Goal: Download file/media

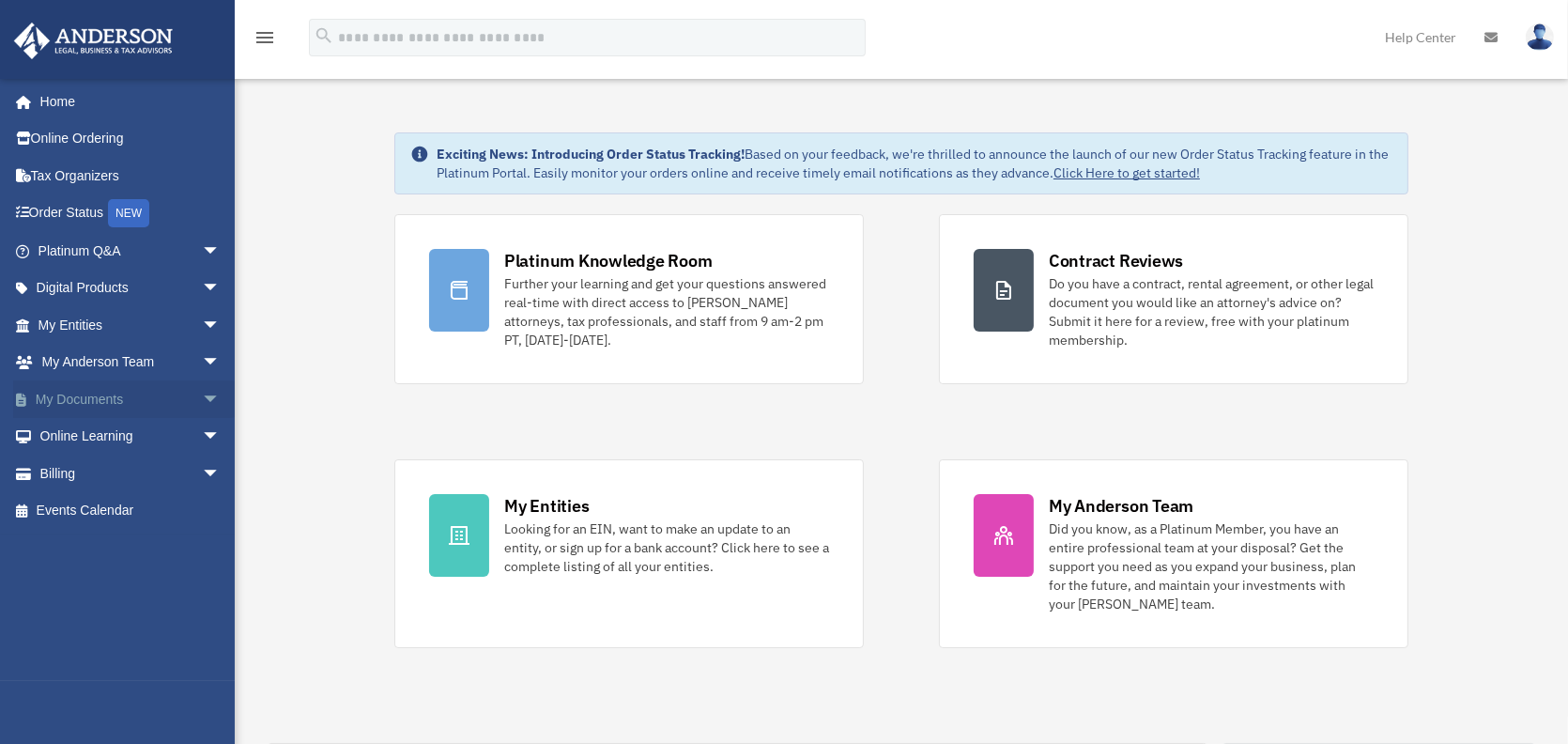
click at [106, 409] on link "My Documents arrow_drop_down" at bounding box center [131, 399] width 236 height 37
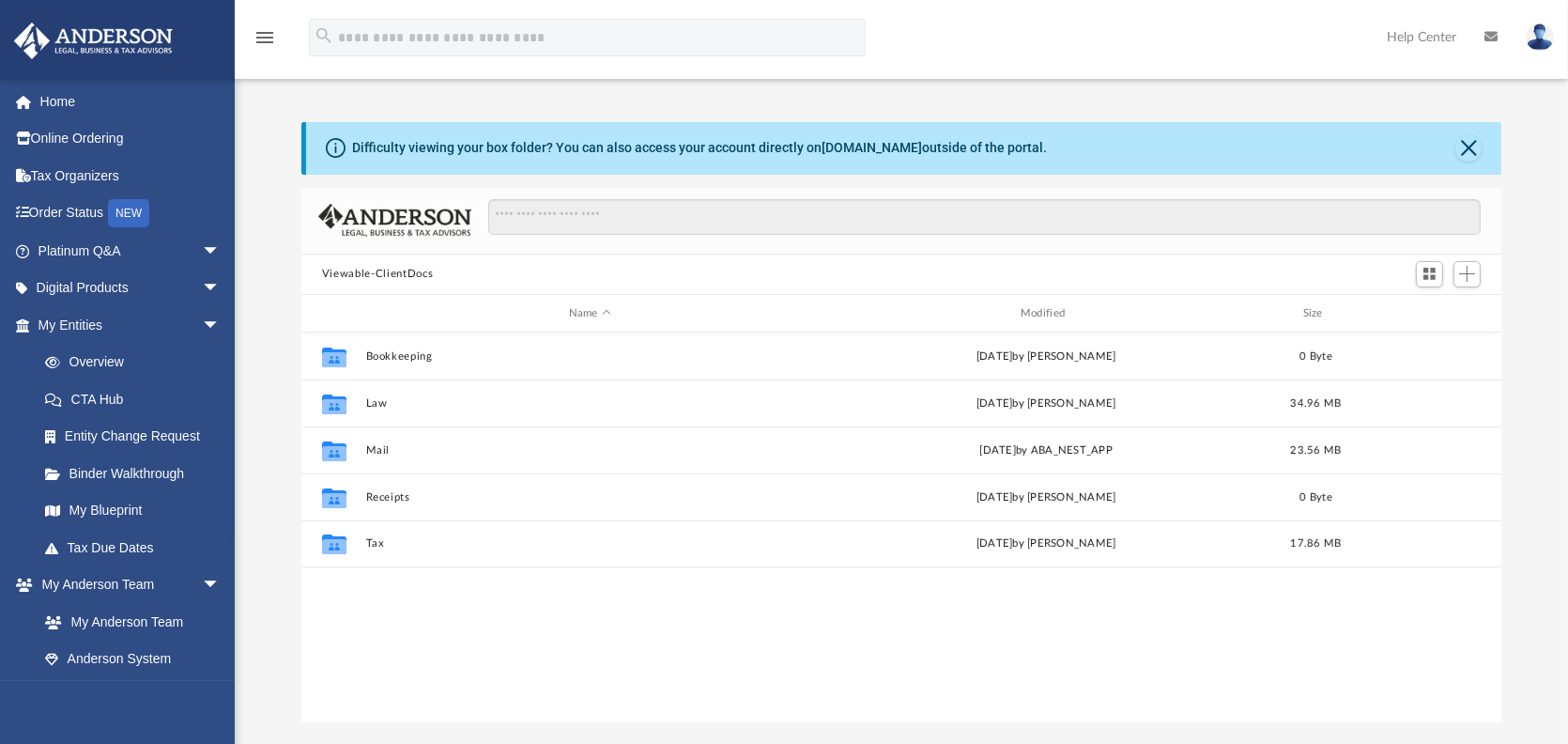
scroll to position [412, 1186]
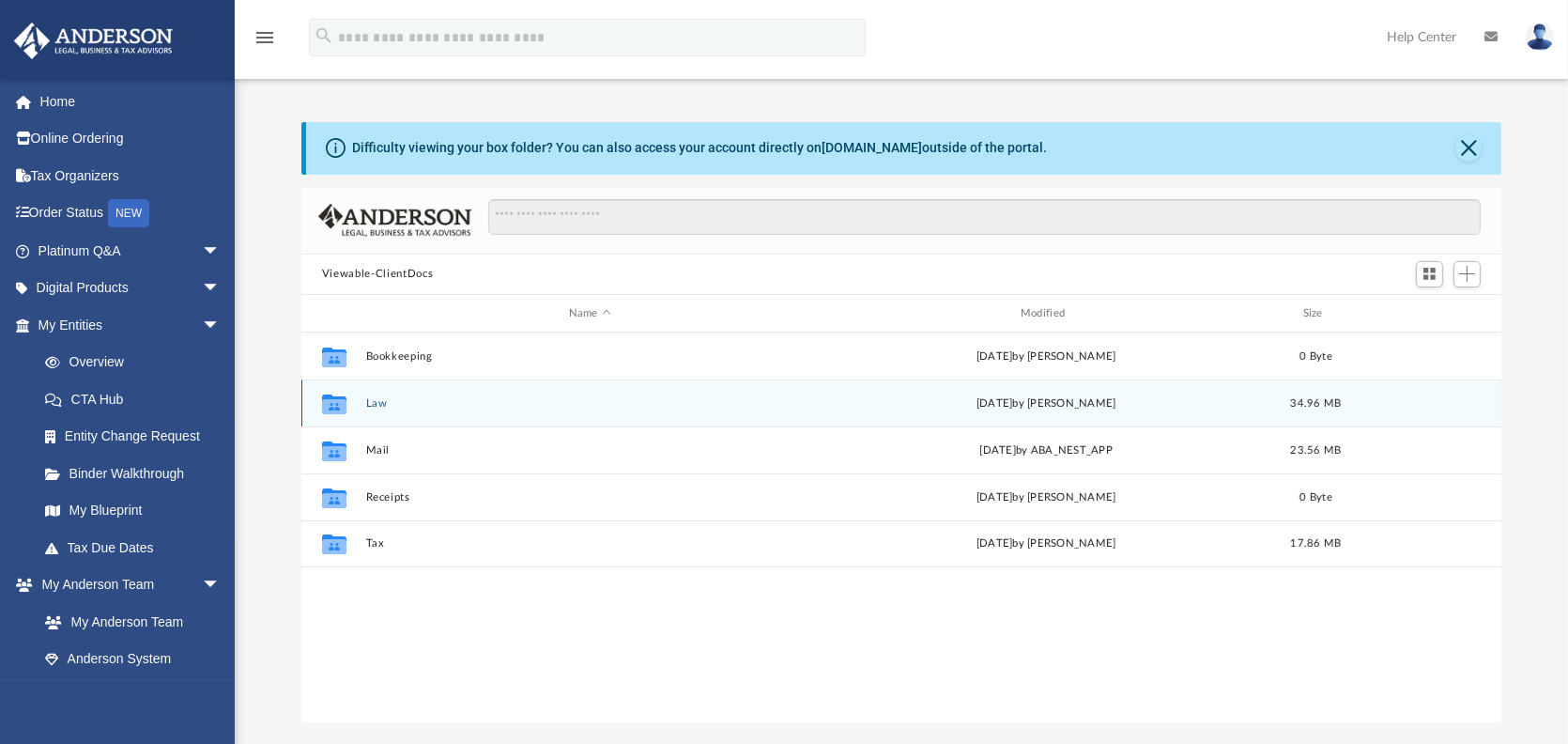
click at [377, 400] on button "Law" at bounding box center [590, 403] width 448 height 12
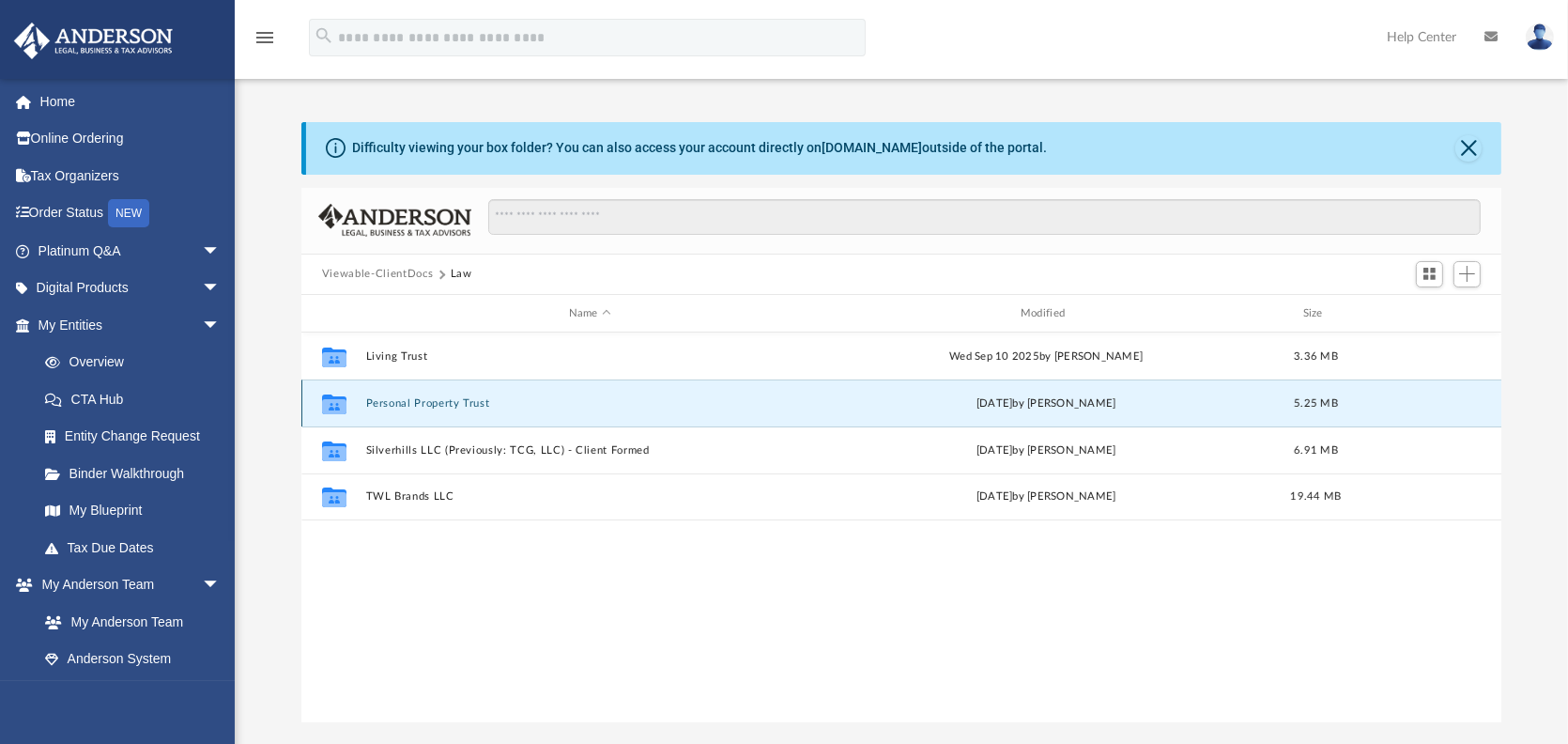
click at [485, 399] on button "Personal Property Trust" at bounding box center [590, 403] width 448 height 12
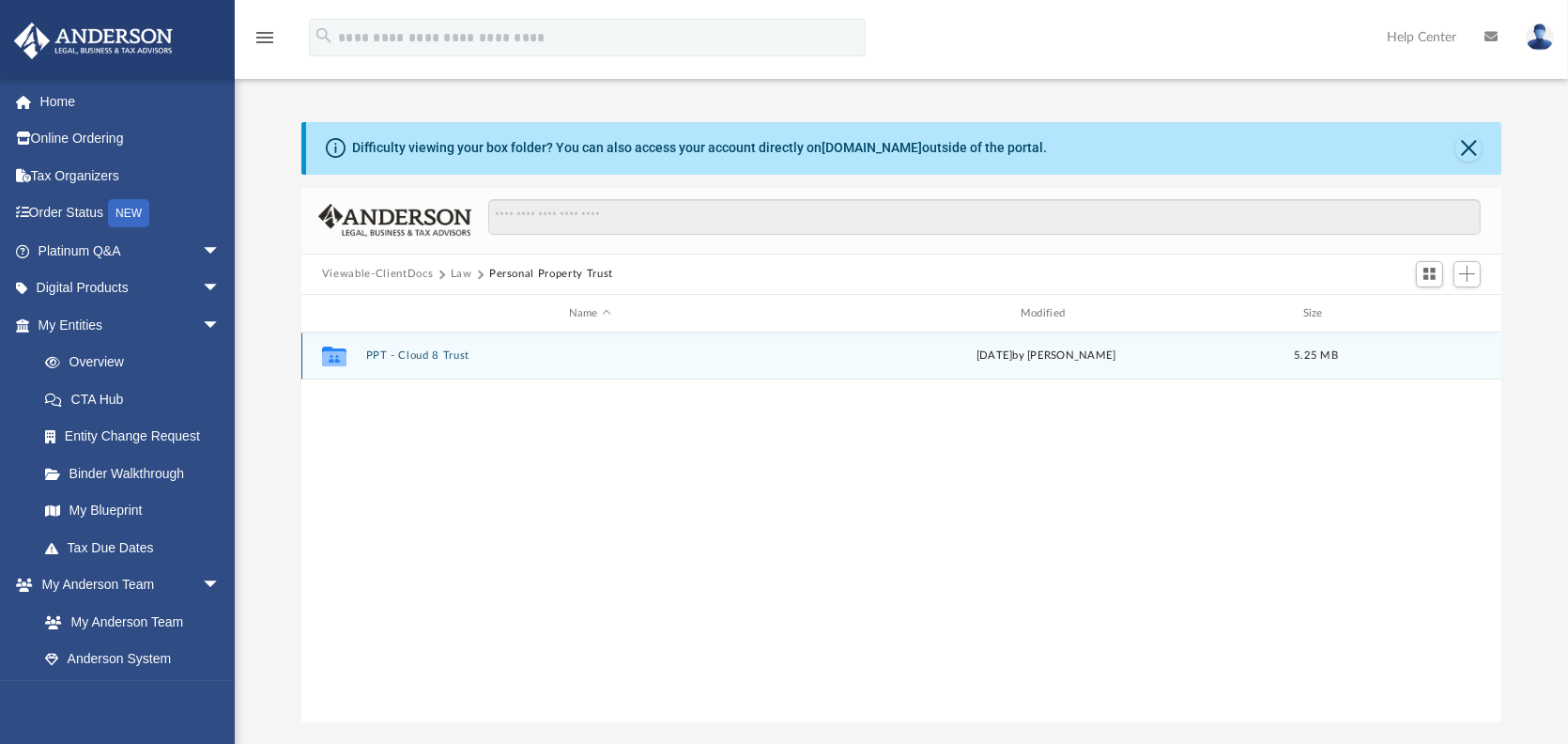
click at [433, 352] on button "PPT - Cloud 8 Trust" at bounding box center [590, 356] width 448 height 12
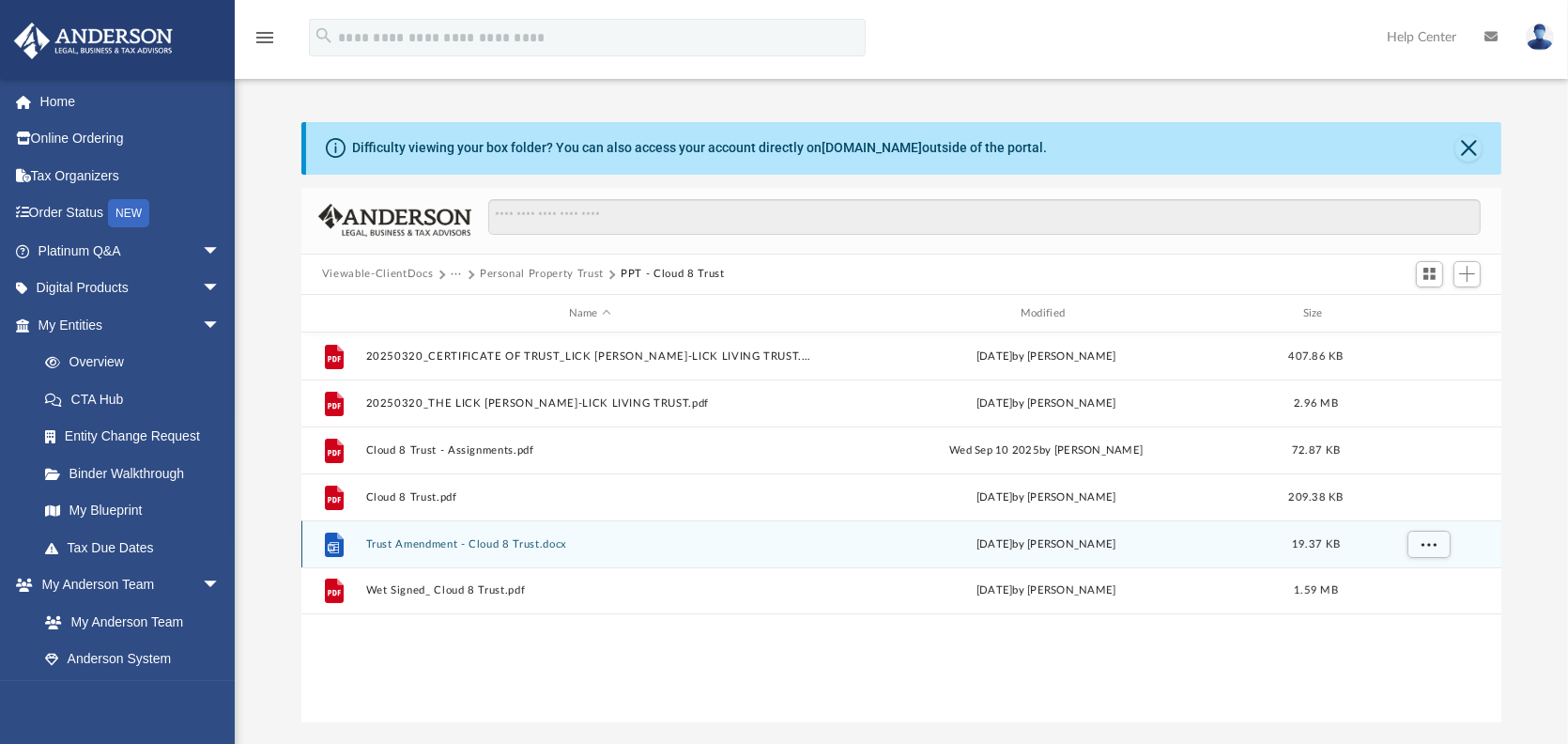
click at [486, 541] on button "Trust Amendment - Cloud 8 Trust.docx" at bounding box center [590, 544] width 448 height 12
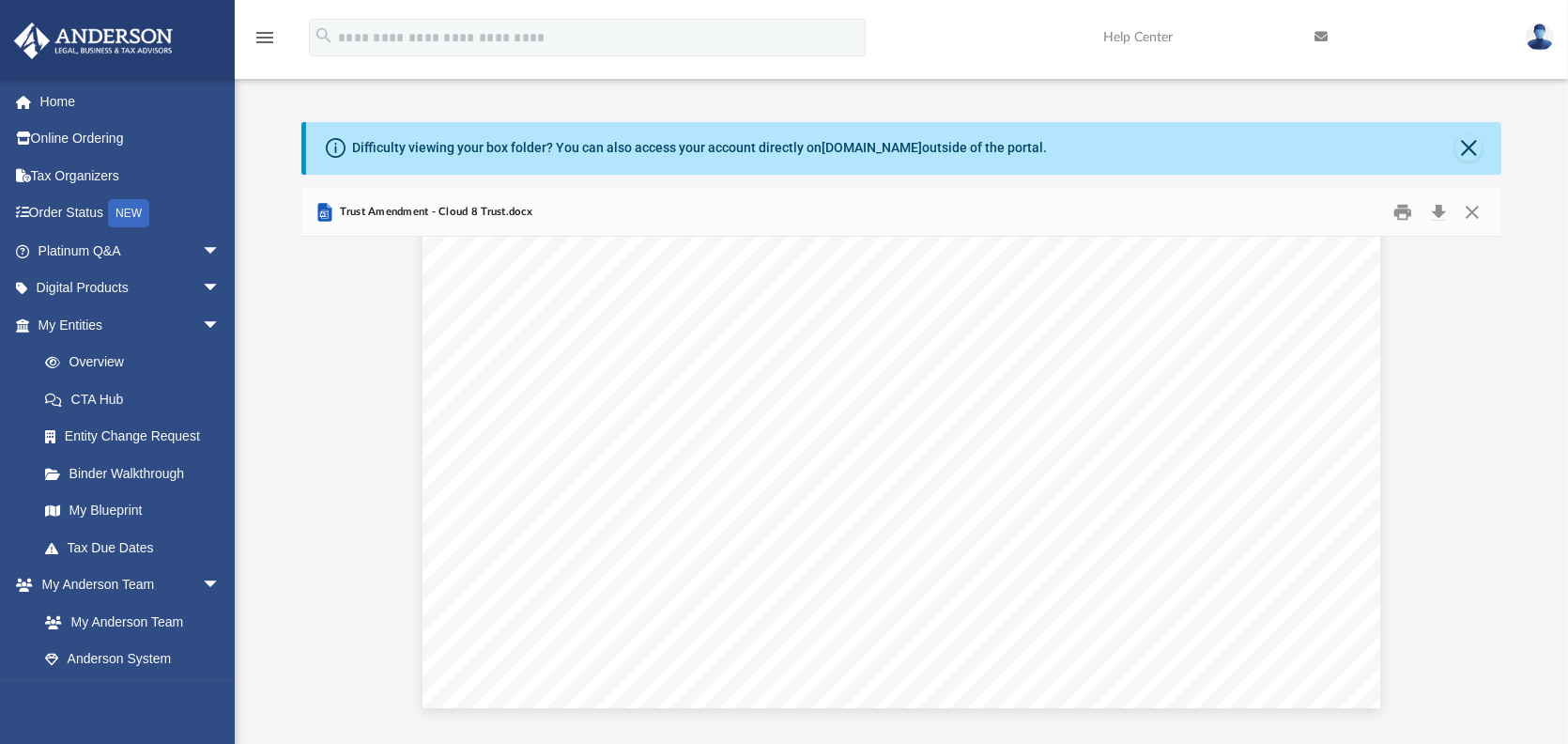
scroll to position [940, 0]
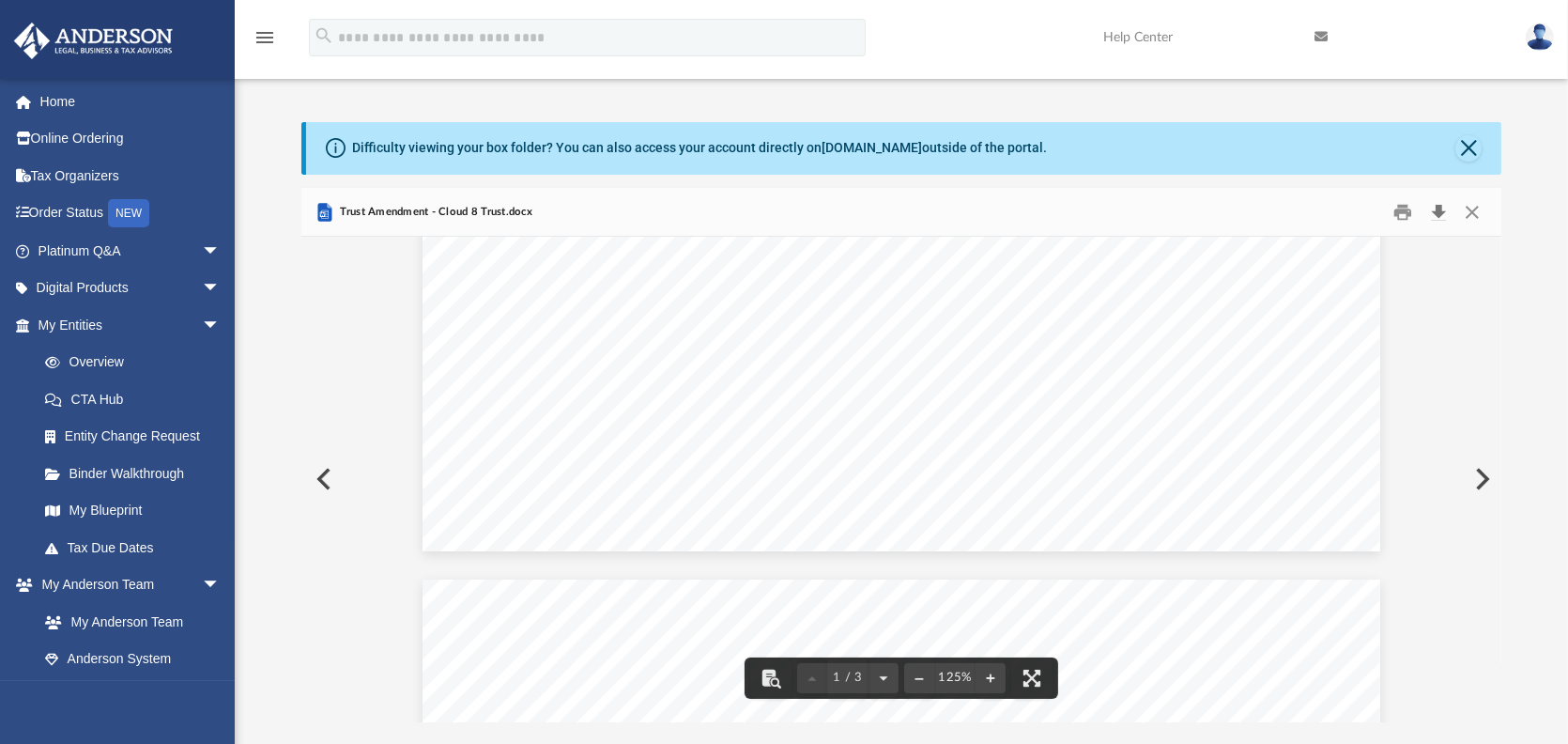
click at [1447, 220] on button "Download" at bounding box center [1438, 212] width 33 height 30
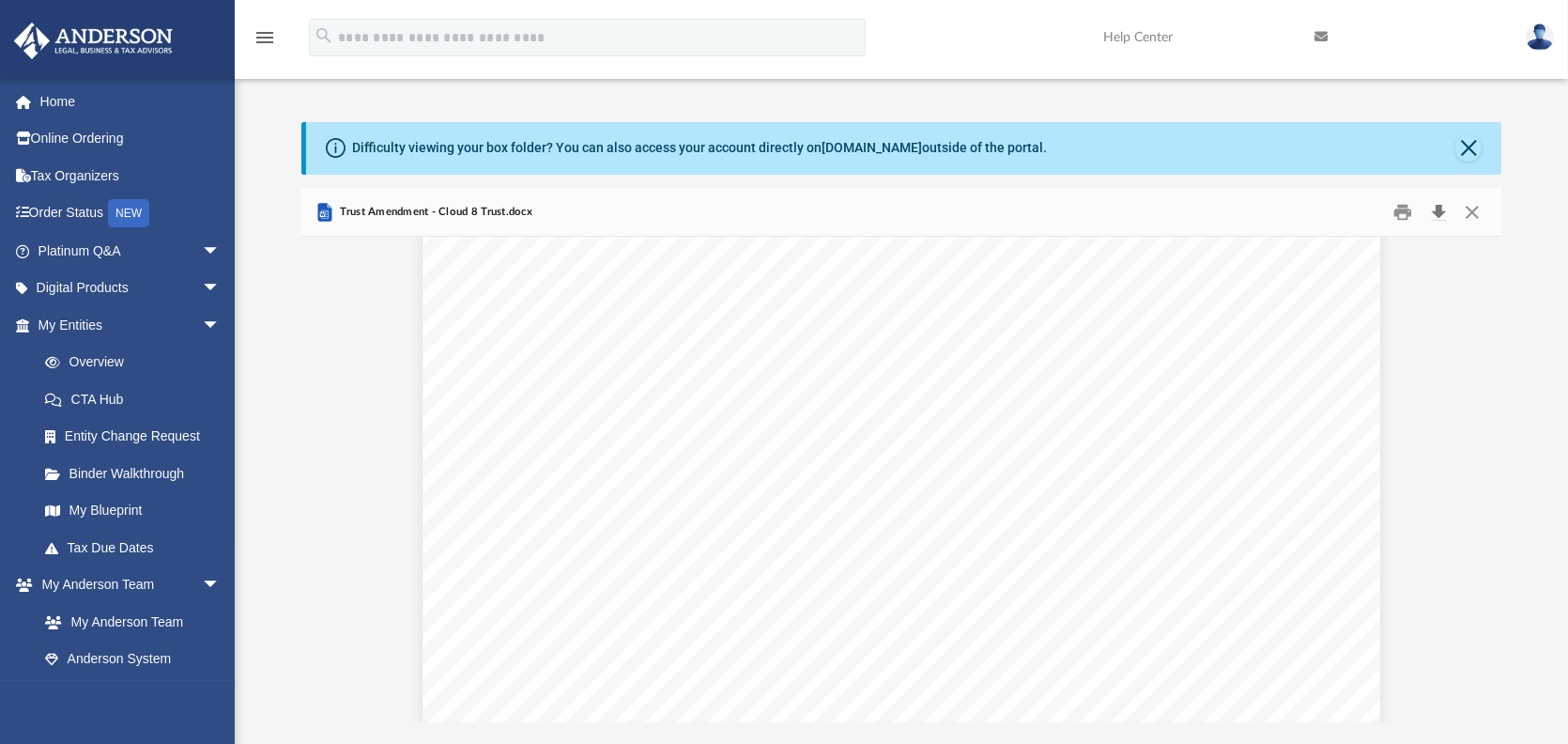
scroll to position [469, 0]
